Goal: Task Accomplishment & Management: Manage account settings

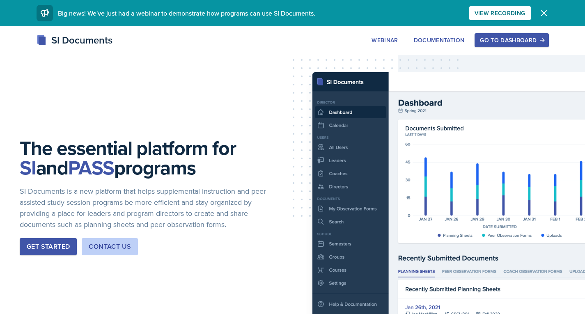
click at [508, 39] on div "Go to Dashboard" at bounding box center [511, 40] width 63 height 7
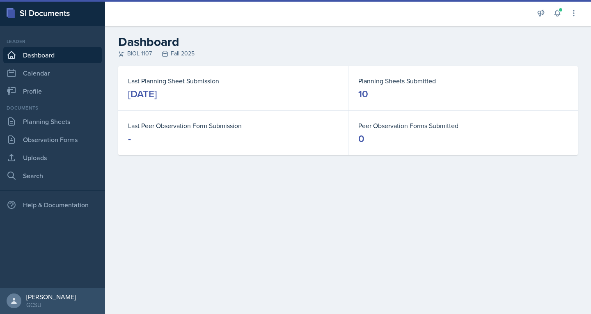
click at [136, 119] on div "Last Peer Observation Form Submission -" at bounding box center [233, 133] width 230 height 44
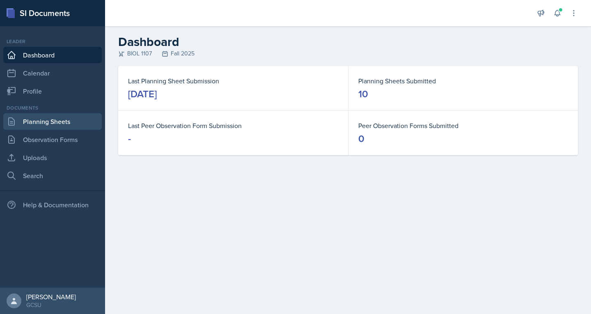
click at [48, 117] on link "Planning Sheets" at bounding box center [52, 121] width 99 height 16
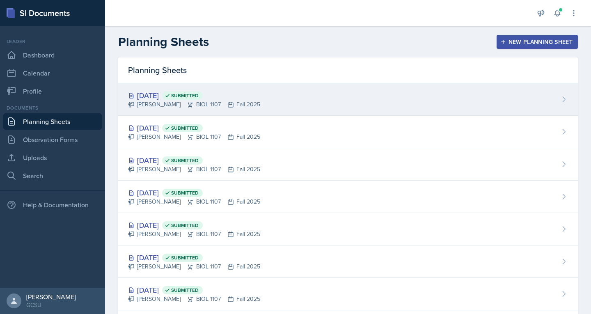
click at [147, 106] on div "[PERSON_NAME] BIOL 1107 Fall 2025" at bounding box center [194, 104] width 132 height 9
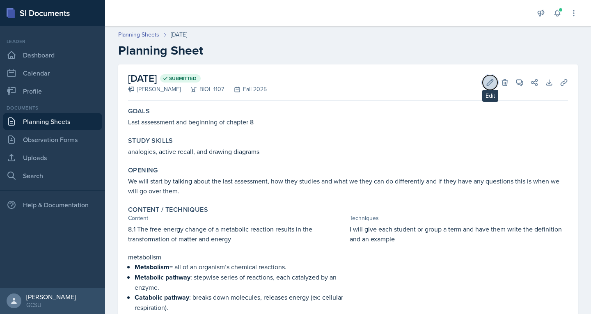
click at [486, 85] on icon at bounding box center [490, 82] width 8 height 8
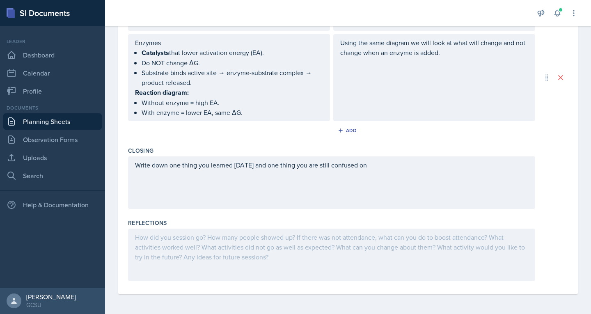
scroll to position [815, 0]
click at [228, 244] on div at bounding box center [331, 255] width 407 height 53
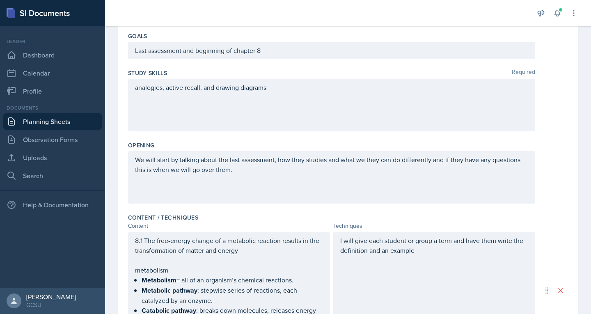
scroll to position [0, 0]
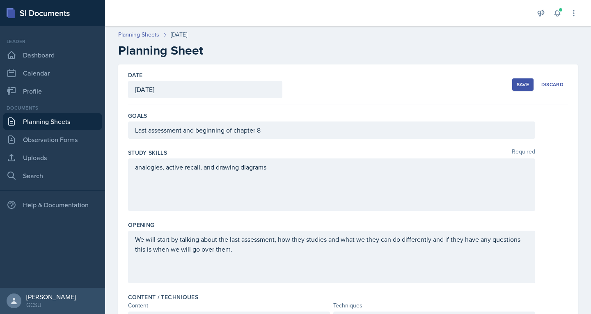
click at [524, 84] on button "Save" at bounding box center [522, 84] width 21 height 12
